Goal: Check status: Check status

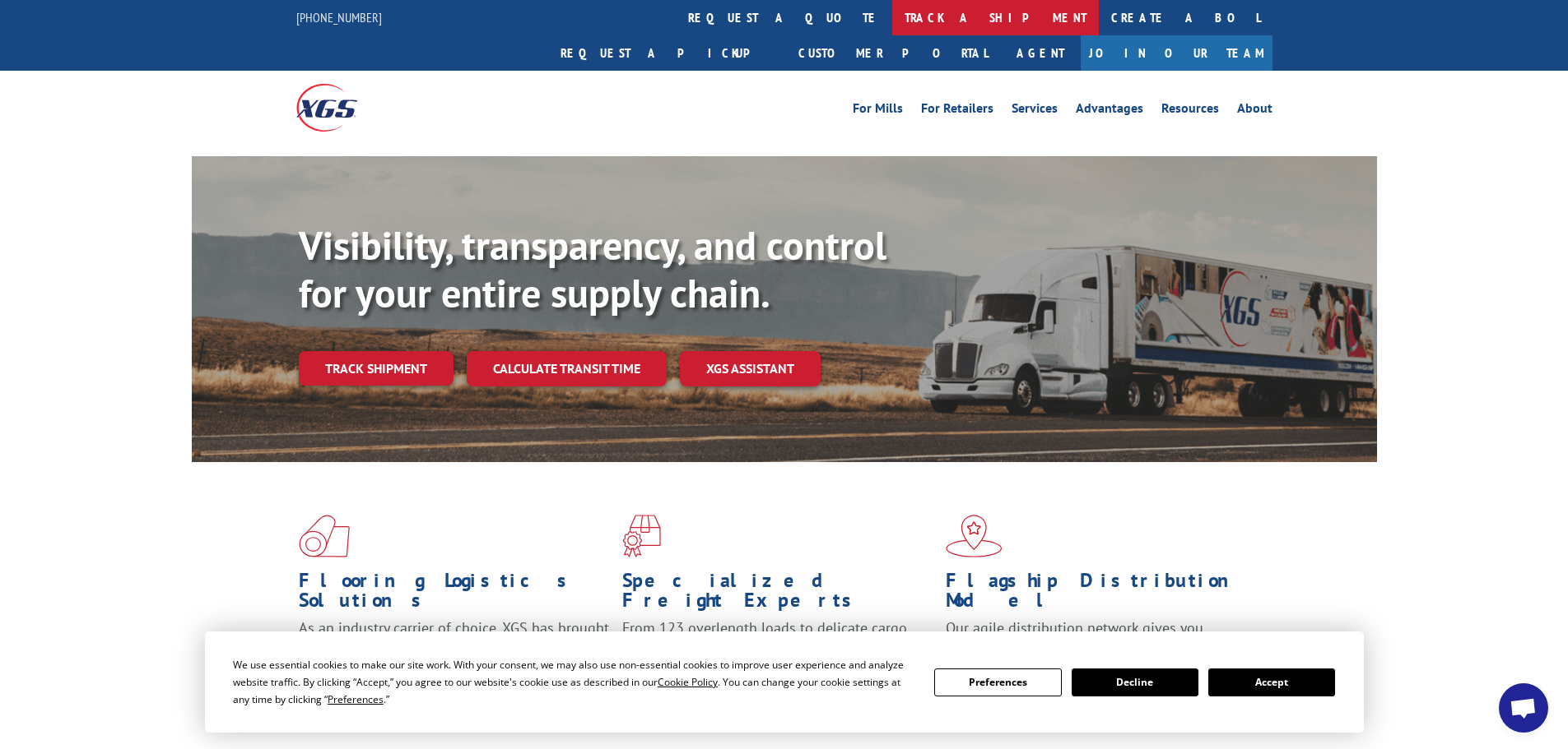
click at [892, 9] on link "track a shipment" at bounding box center [995, 17] width 206 height 36
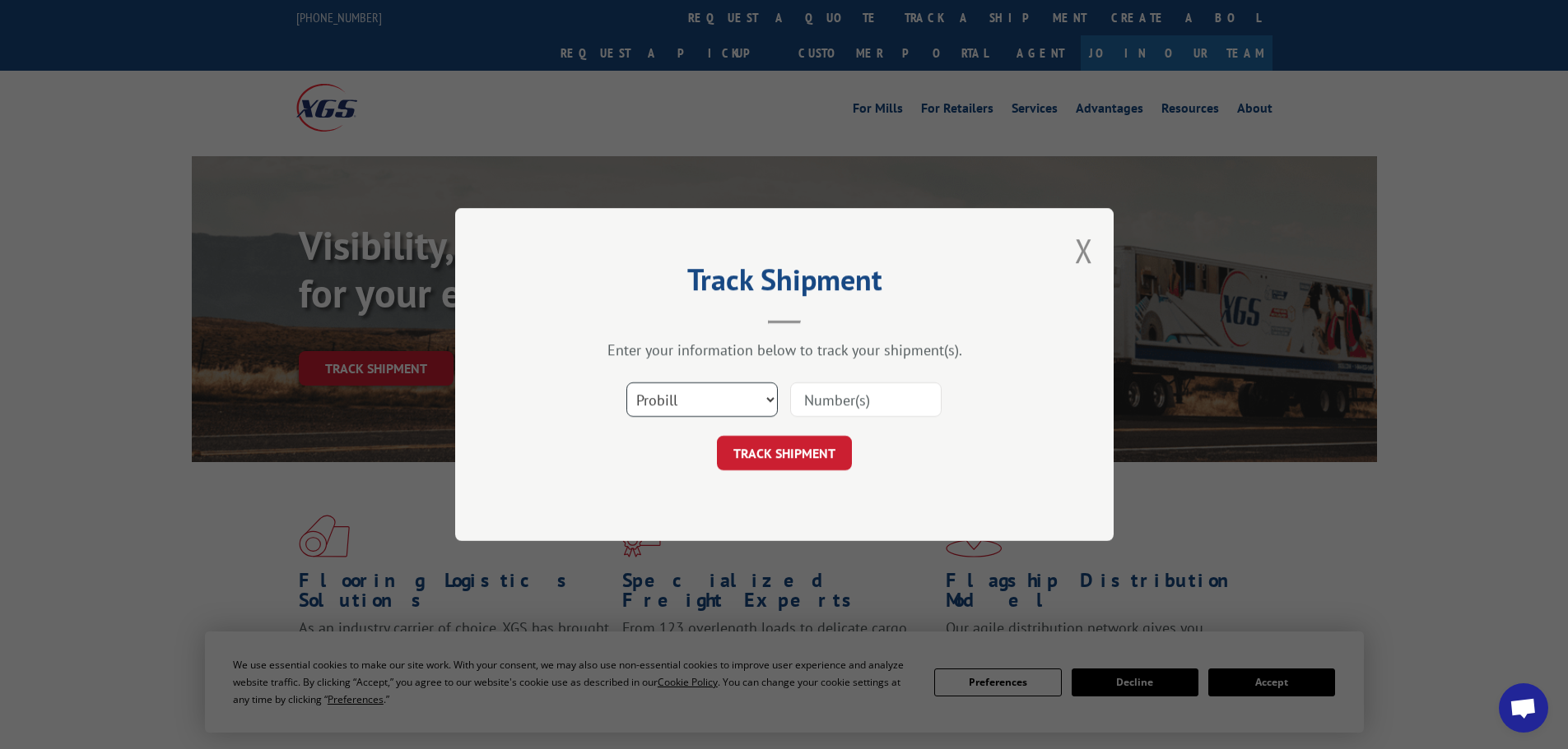
click at [699, 401] on select "Select category... Probill BOL PO" at bounding box center [701, 400] width 151 height 35
select select "po"
click at [626, 382] on select "Select category... Probill BOL PO" at bounding box center [701, 400] width 151 height 35
paste input "43533443"
type input "43533443"
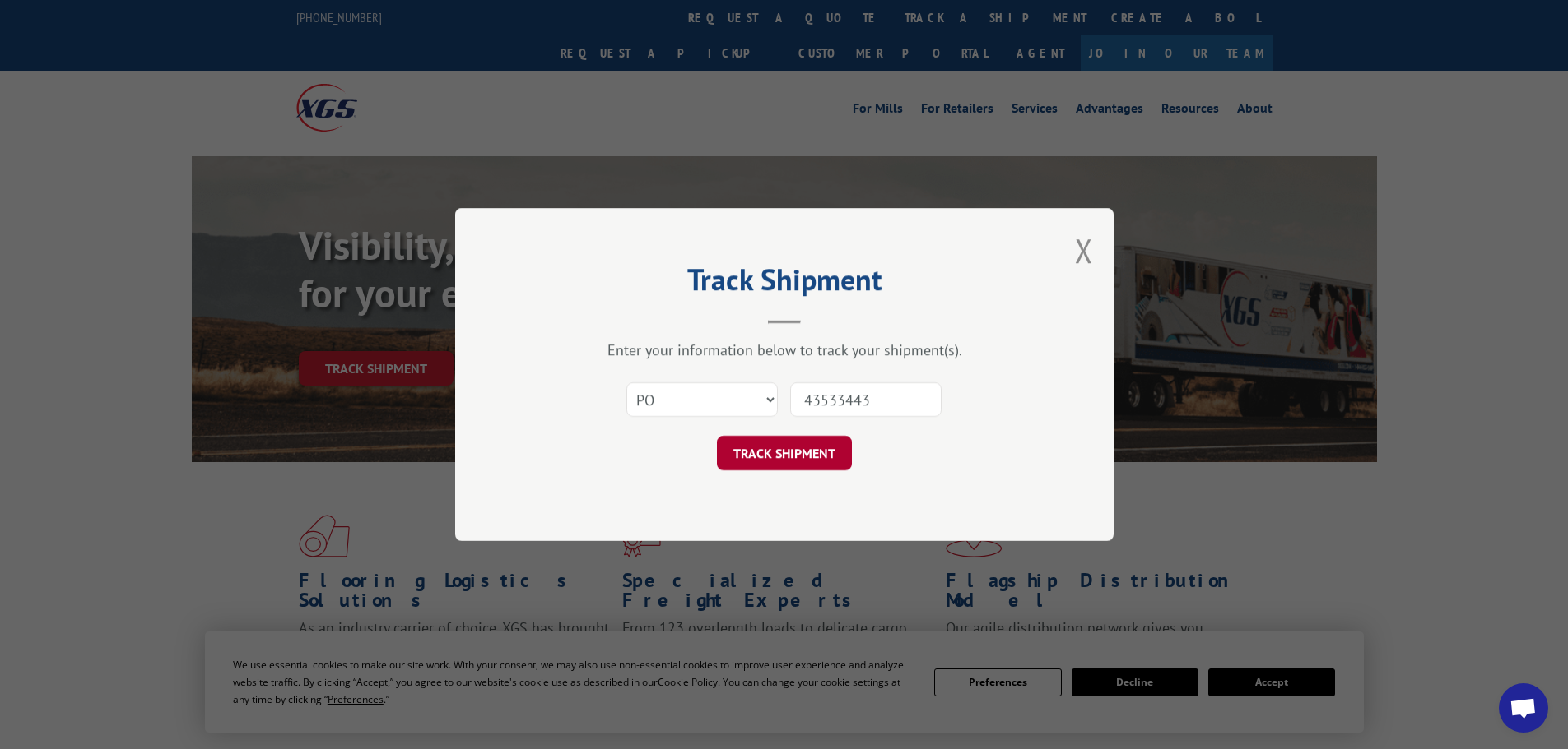
click at [779, 452] on button "TRACK SHIPMENT" at bounding box center [784, 453] width 135 height 35
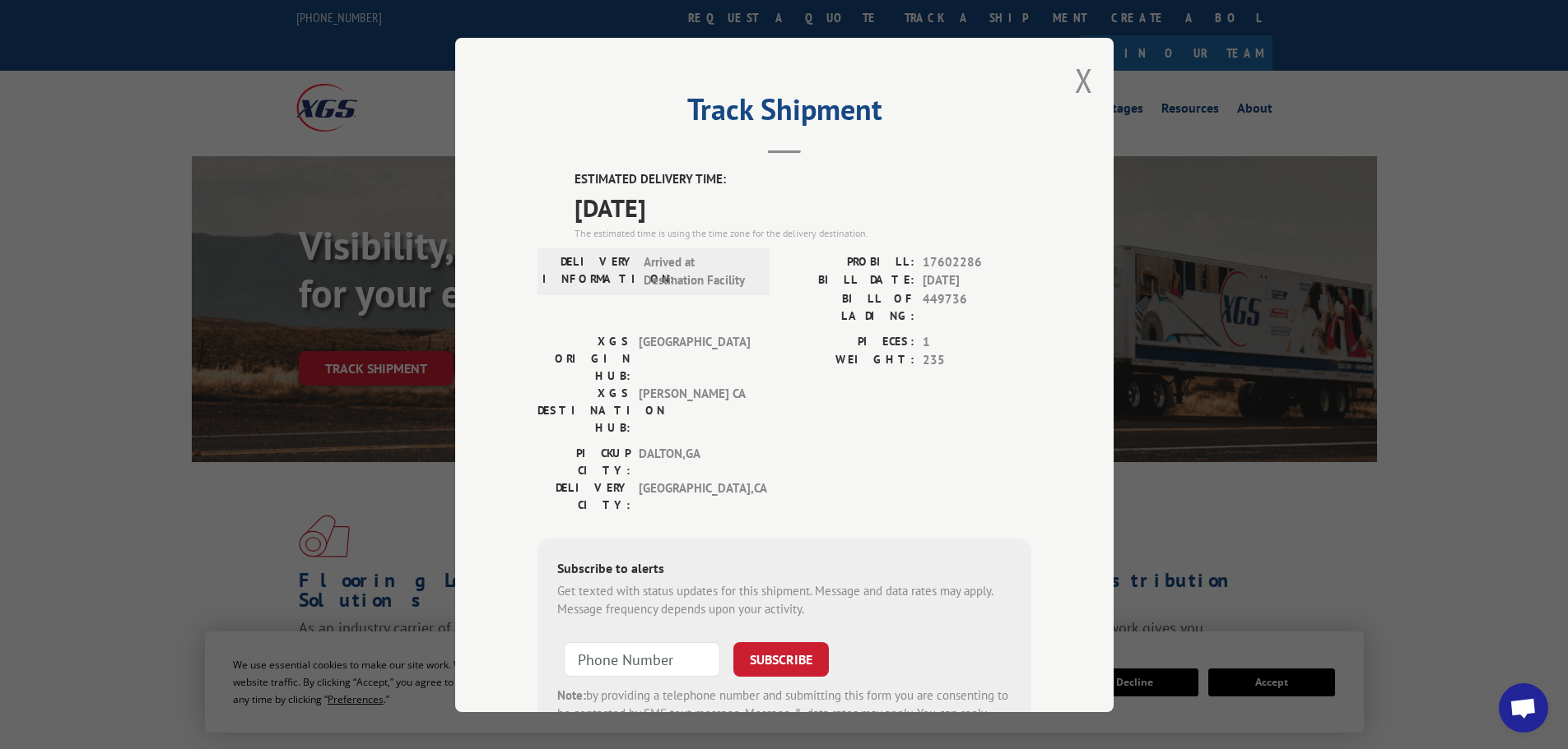
drag, startPoint x: 563, startPoint y: 171, endPoint x: 722, endPoint y: 211, distance: 164.0
click at [722, 211] on div "ESTIMATED DELIVERY TIME: [DATE] The estimated time is using the time zone for t…" at bounding box center [784, 466] width 494 height 591
copy div "ESTIMATED DELIVERY TIME: [DATE]"
